Goal: Find specific page/section: Find specific page/section

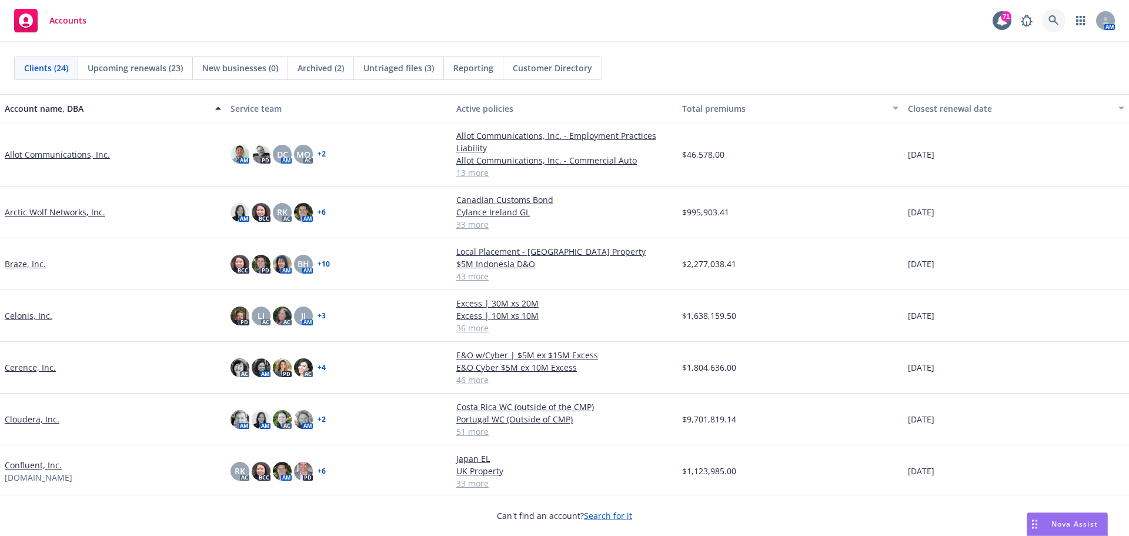
click at [1063, 19] on link at bounding box center [1054, 21] width 24 height 24
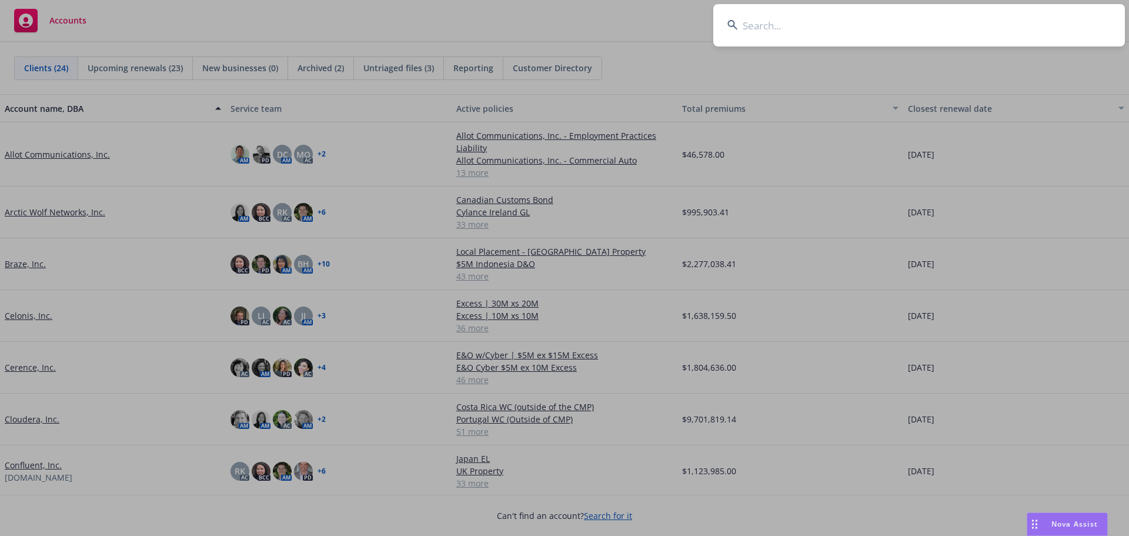
click at [786, 33] on input at bounding box center [919, 25] width 412 height 42
